Goal: Navigation & Orientation: Find specific page/section

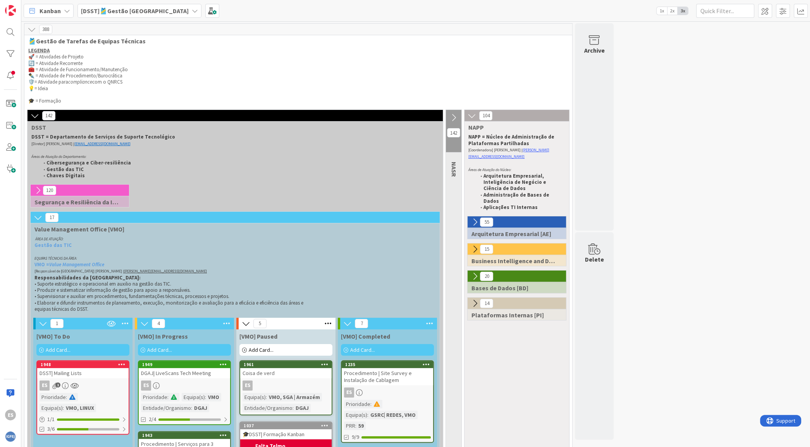
click at [37, 116] on icon at bounding box center [35, 116] width 9 height 9
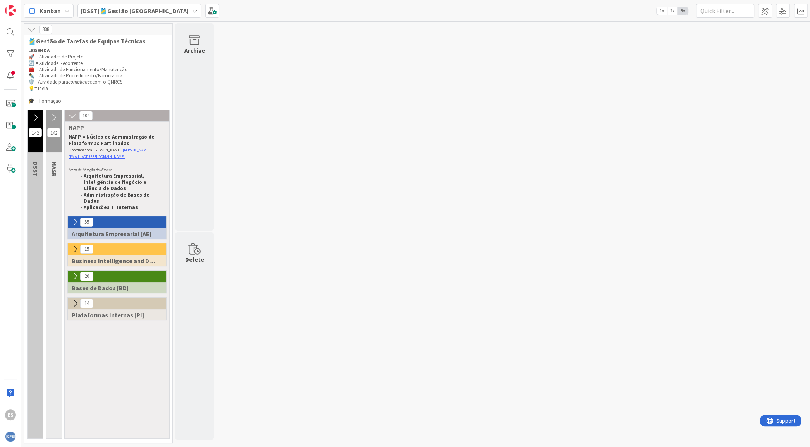
click at [70, 115] on icon at bounding box center [72, 116] width 9 height 9
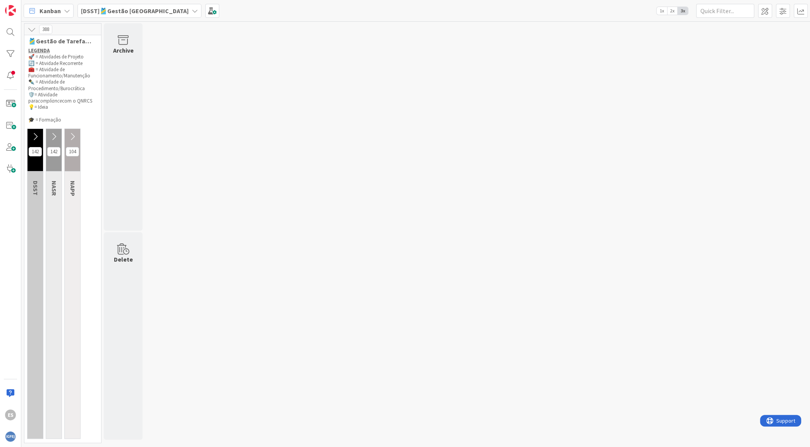
click at [36, 136] on icon at bounding box center [35, 136] width 9 height 9
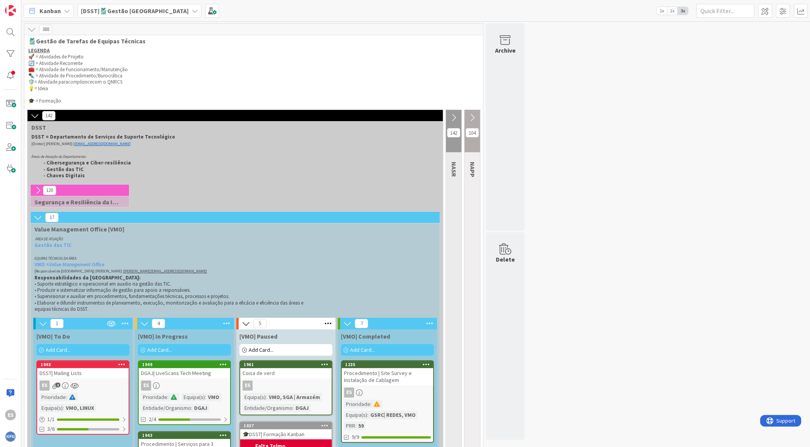
click at [87, 381] on div "ES 1" at bounding box center [82, 386] width 91 height 10
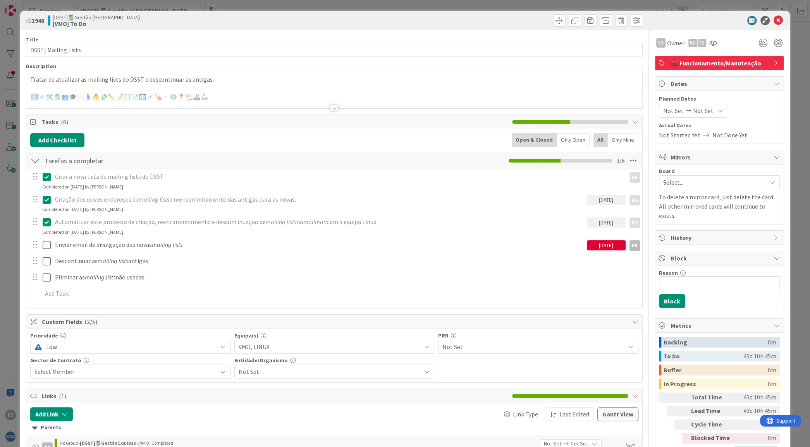
click at [245, 101] on div at bounding box center [334, 99] width 616 height 20
